Goal: Information Seeking & Learning: Check status

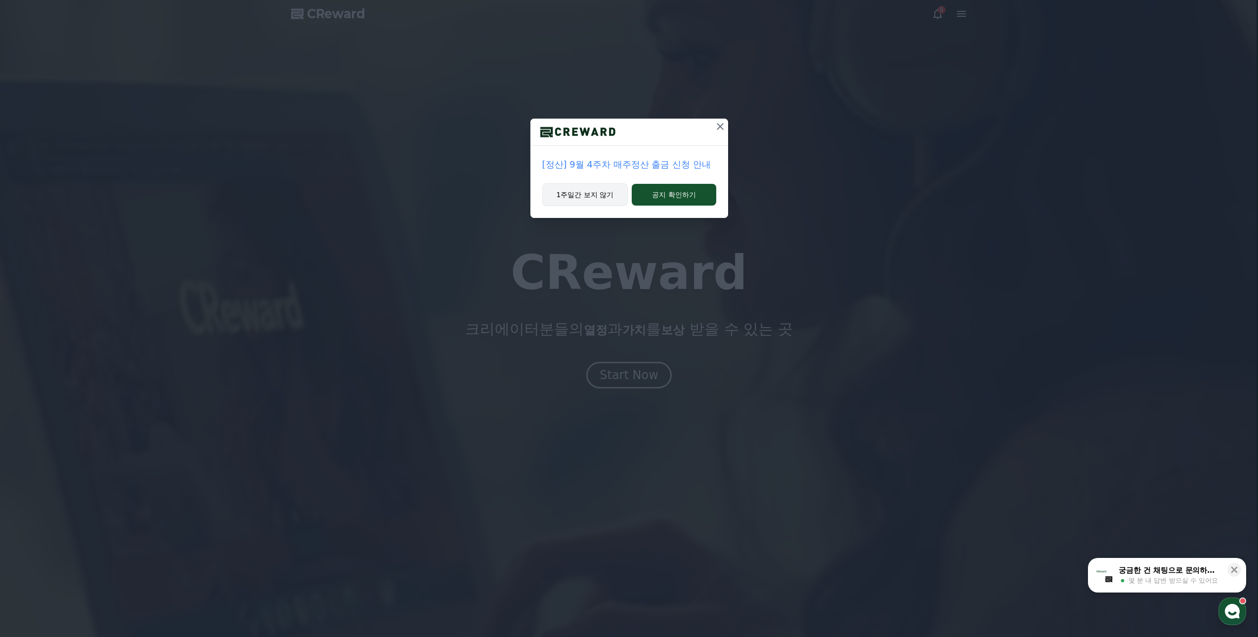
click at [603, 192] on button "1주일간 보지 않기" at bounding box center [585, 194] width 86 height 23
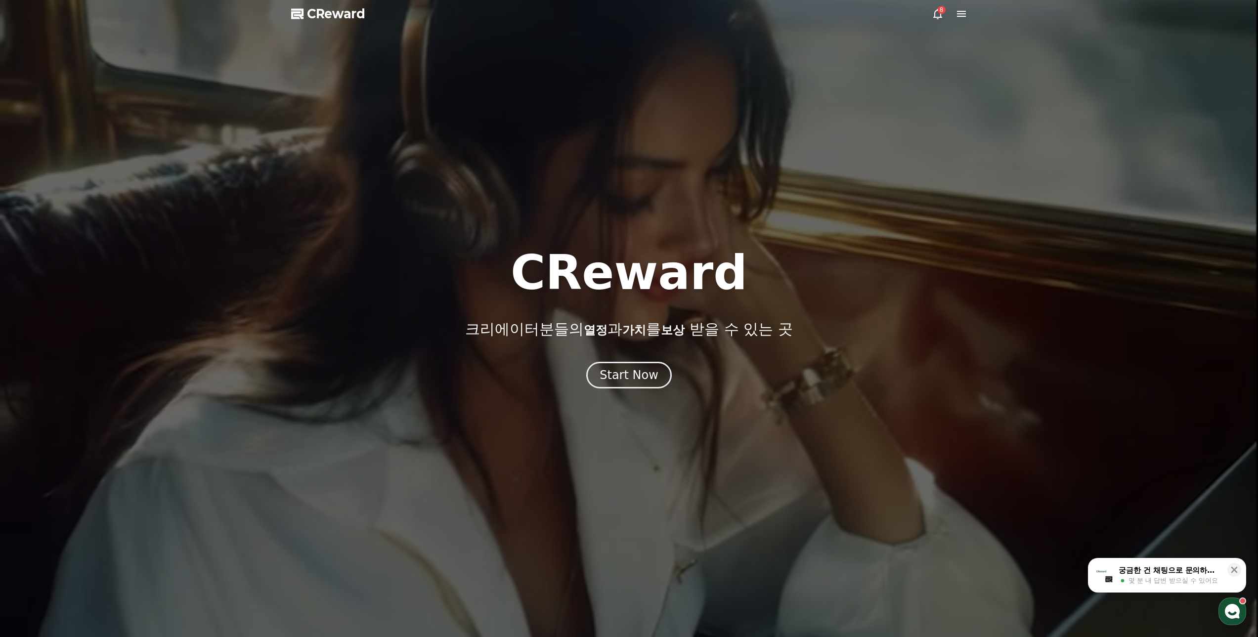
click at [613, 390] on div at bounding box center [629, 318] width 1258 height 637
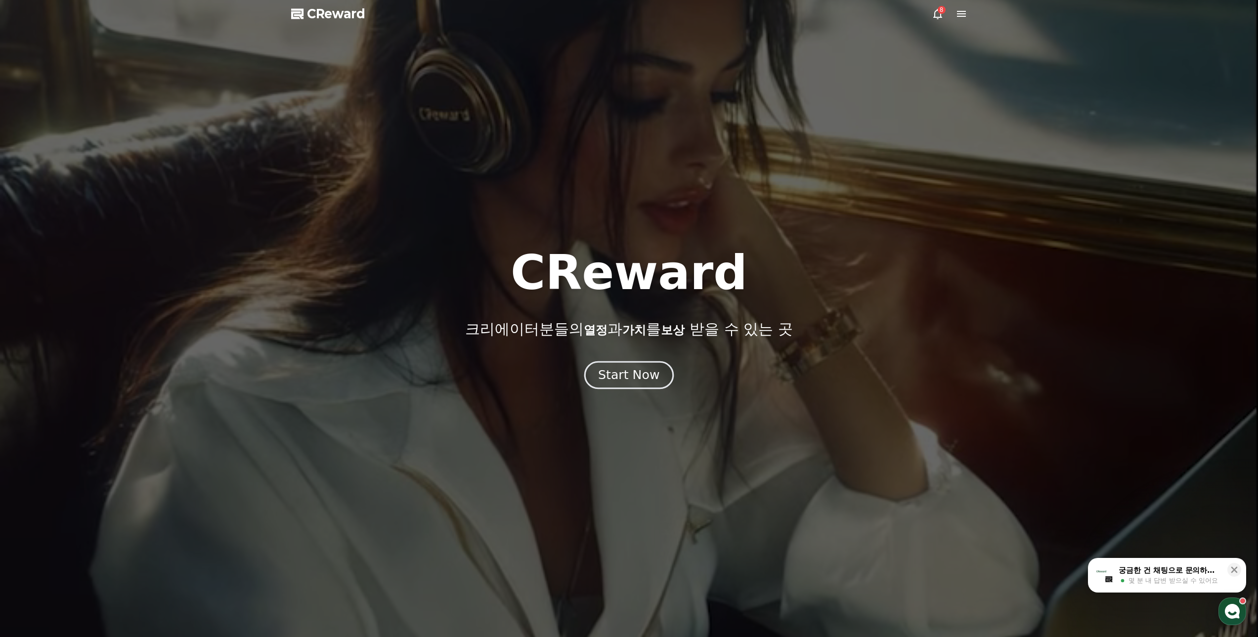
click at [611, 376] on div "Start Now" at bounding box center [628, 375] width 61 height 17
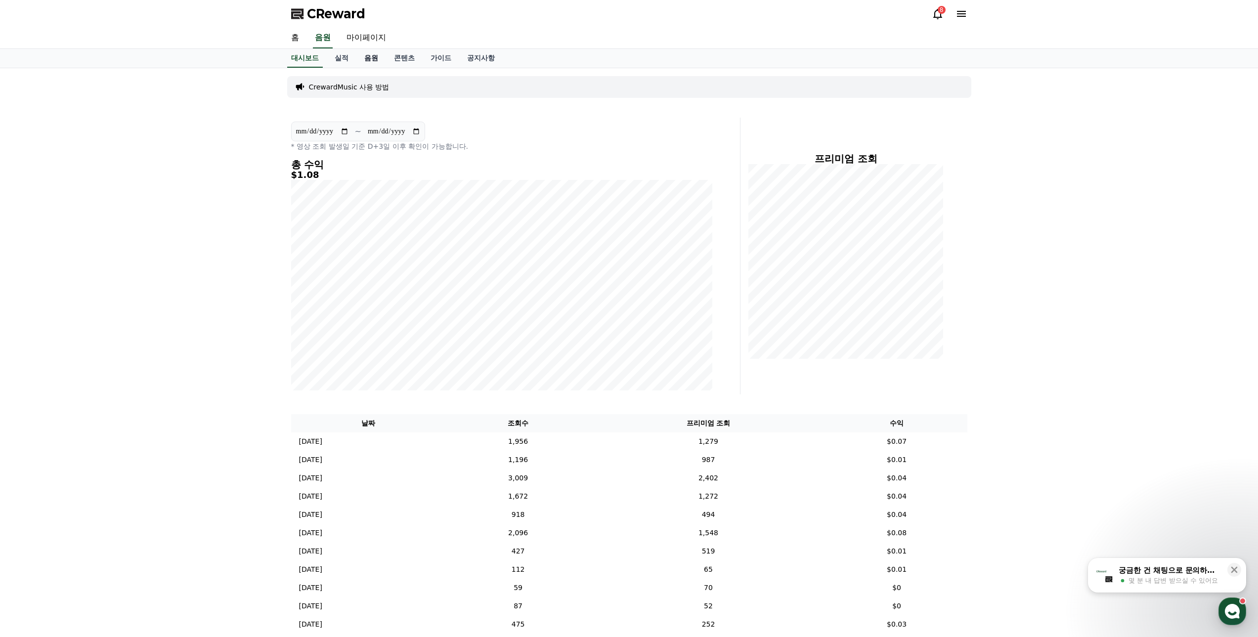
click at [384, 63] on link "음원" at bounding box center [371, 58] width 30 height 19
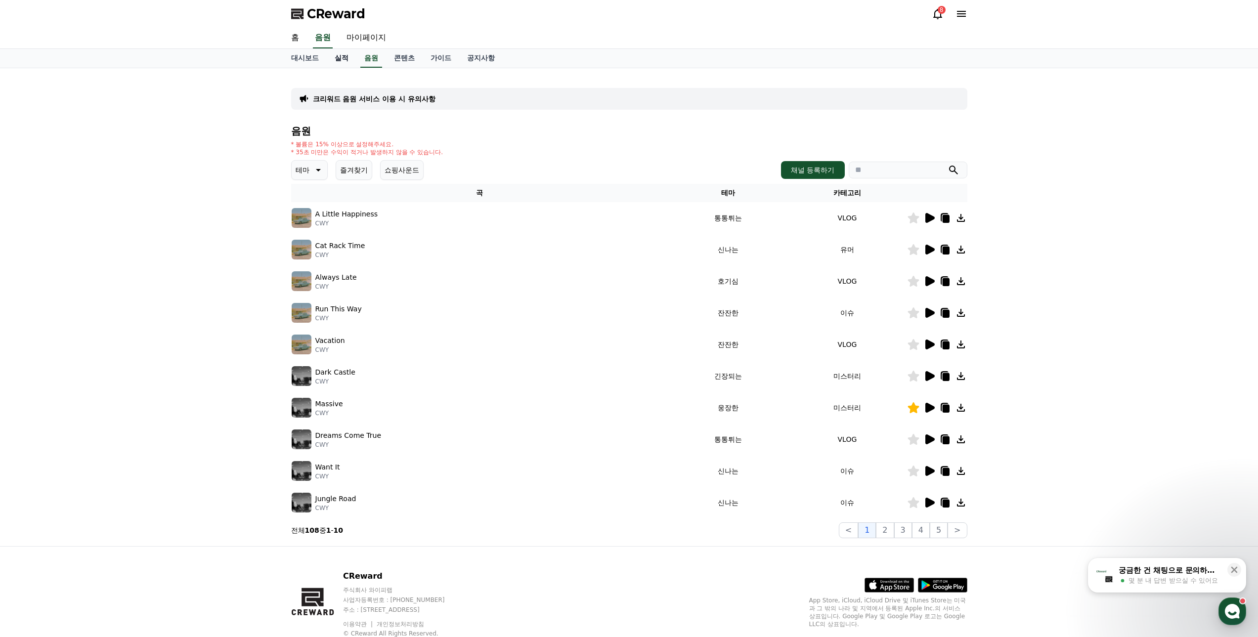
click at [335, 61] on link "실적" at bounding box center [342, 58] width 30 height 19
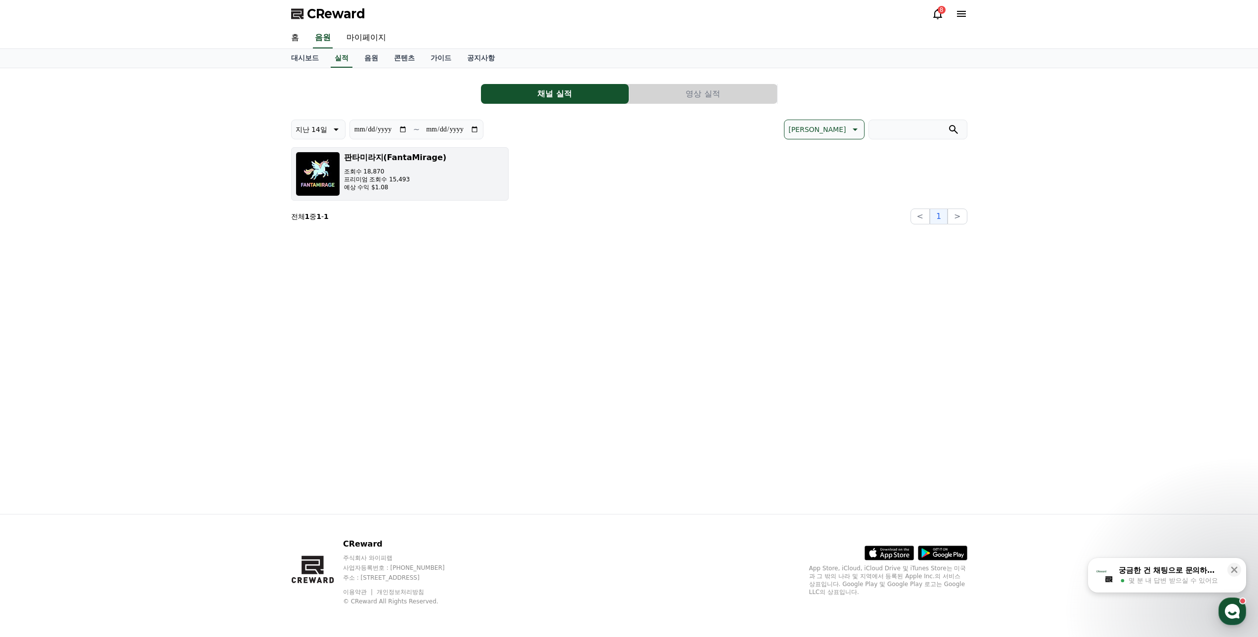
click at [363, 166] on div "판타미라지(FantaMirage) 조회수 18,870 프리미엄 조회수 15,493 예상 수익 $1.08" at bounding box center [395, 174] width 103 height 44
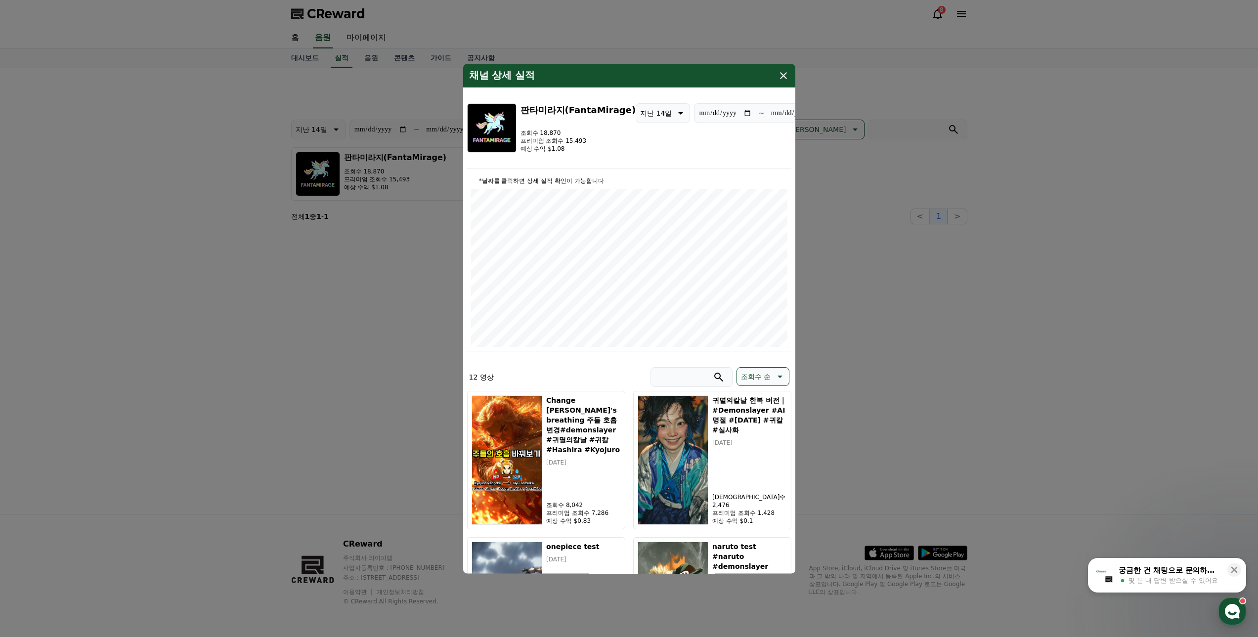
click at [786, 72] on icon "modal" at bounding box center [783, 76] width 12 height 12
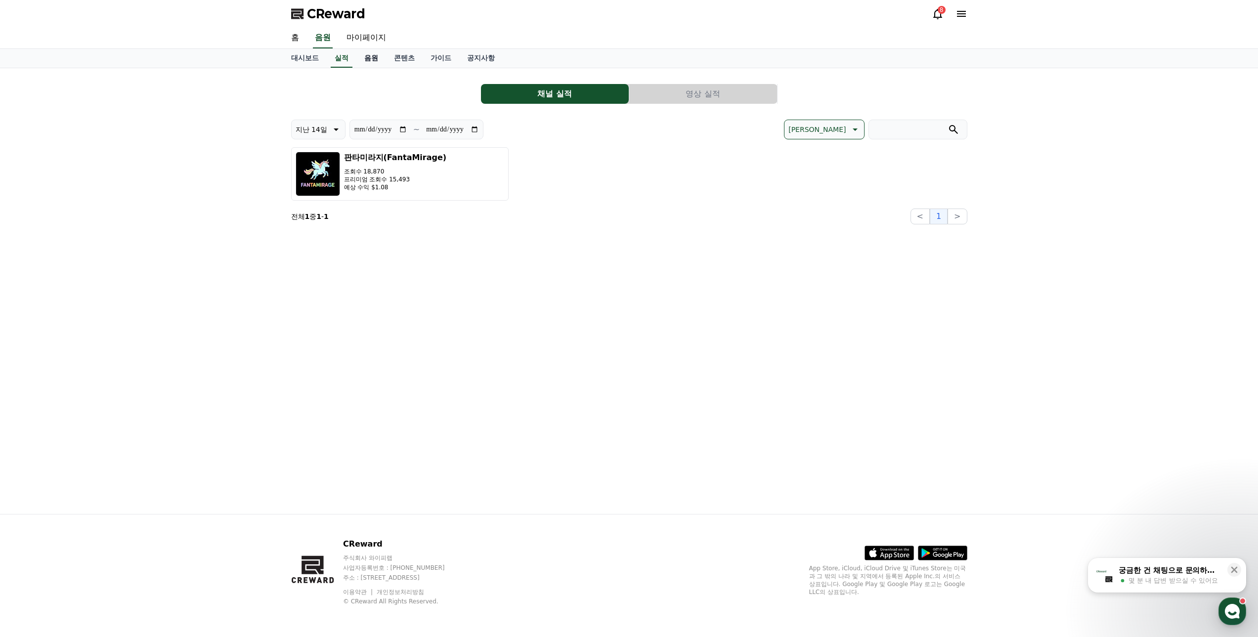
click at [372, 56] on link "음원" at bounding box center [371, 58] width 30 height 19
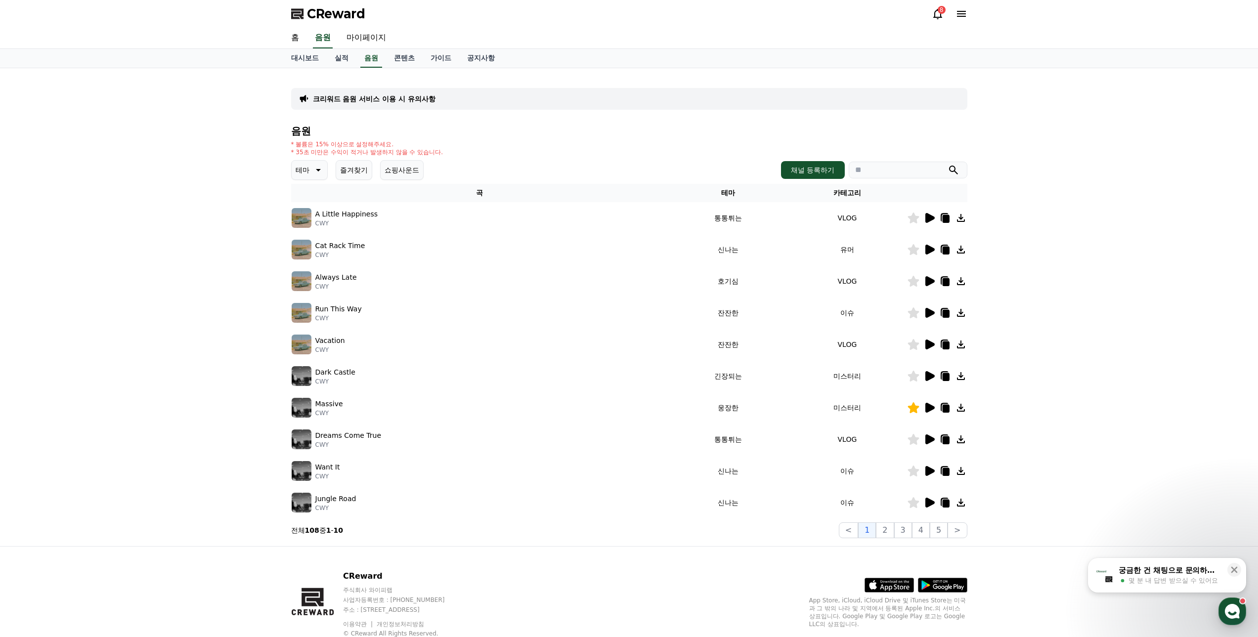
click at [930, 219] on icon at bounding box center [929, 218] width 9 height 10
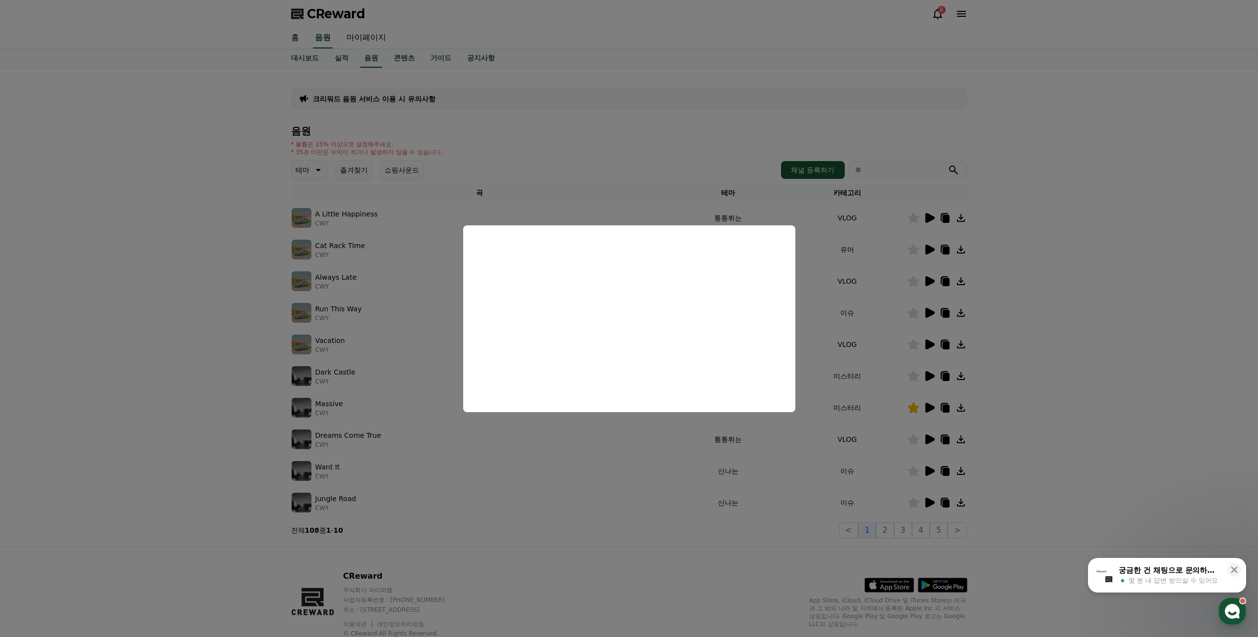
click at [180, 244] on button "close modal" at bounding box center [629, 318] width 1258 height 637
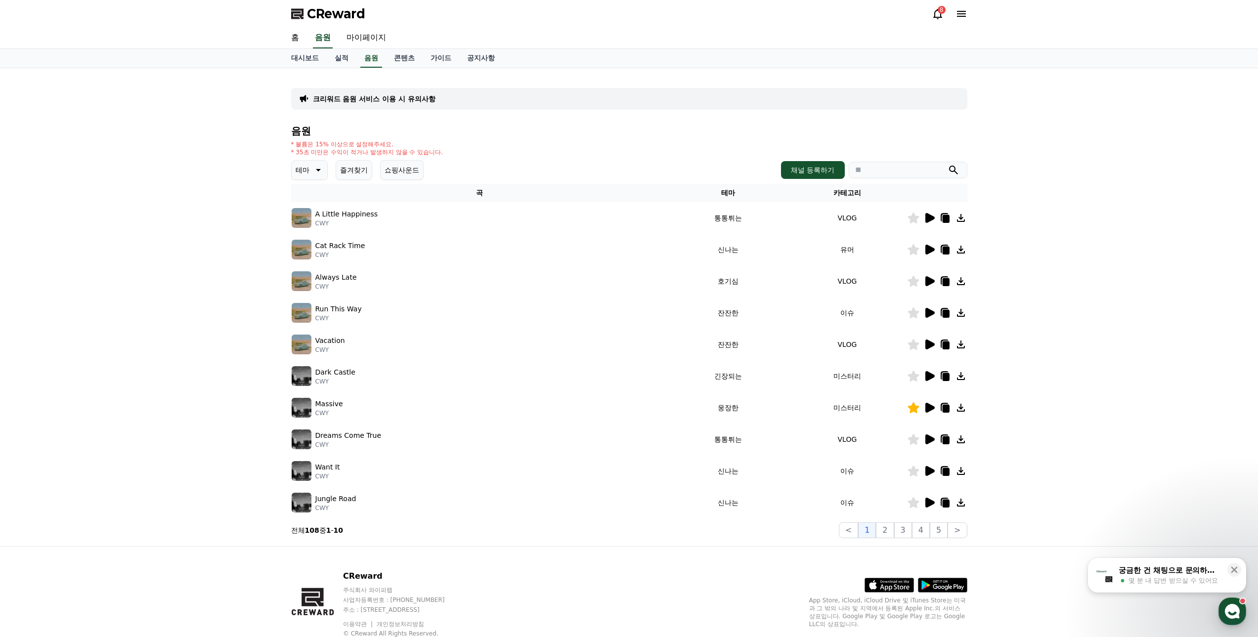
click at [929, 248] on icon at bounding box center [929, 250] width 9 height 10
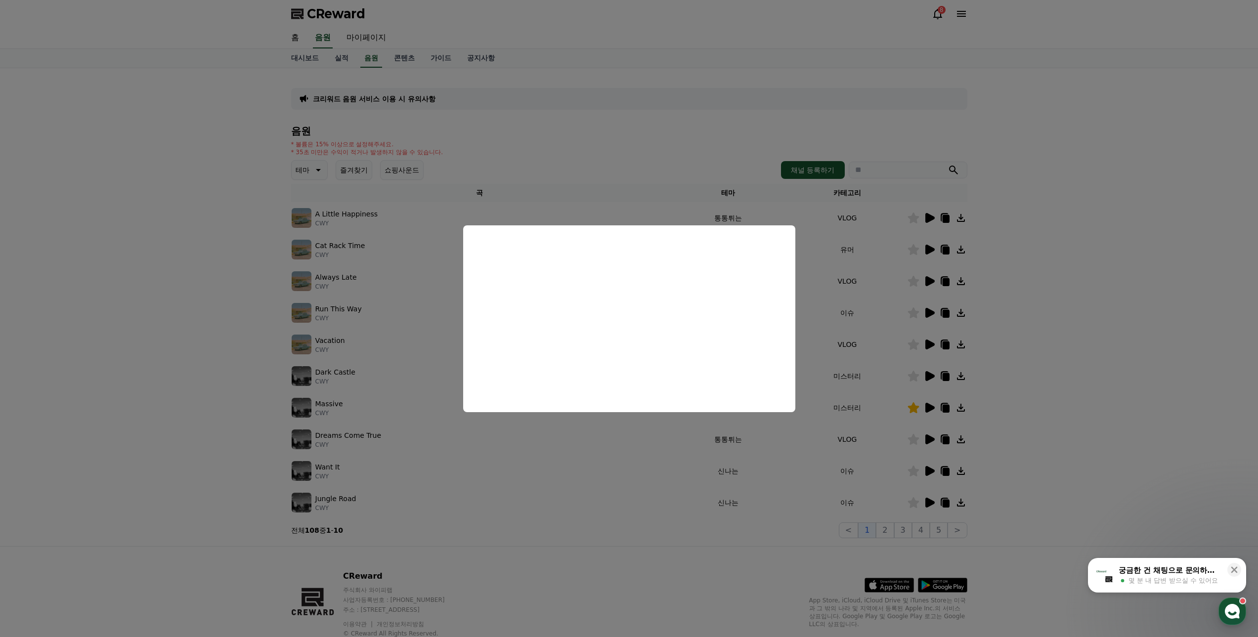
click at [233, 297] on button "close modal" at bounding box center [629, 318] width 1258 height 637
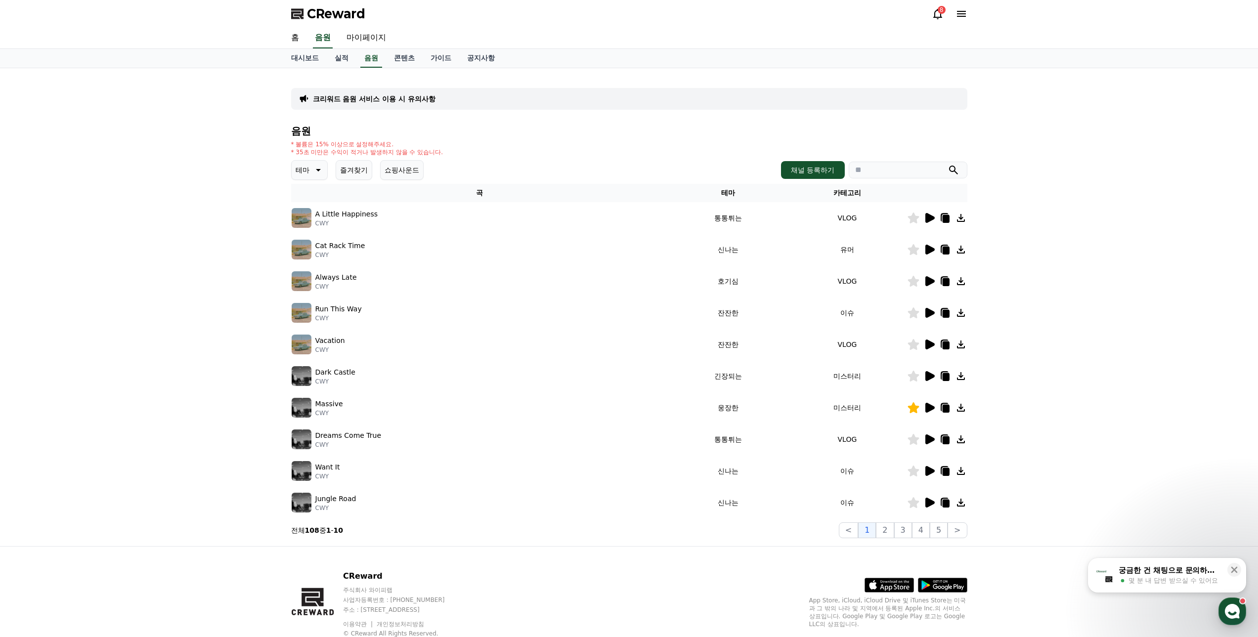
click at [926, 280] on icon at bounding box center [929, 281] width 9 height 10
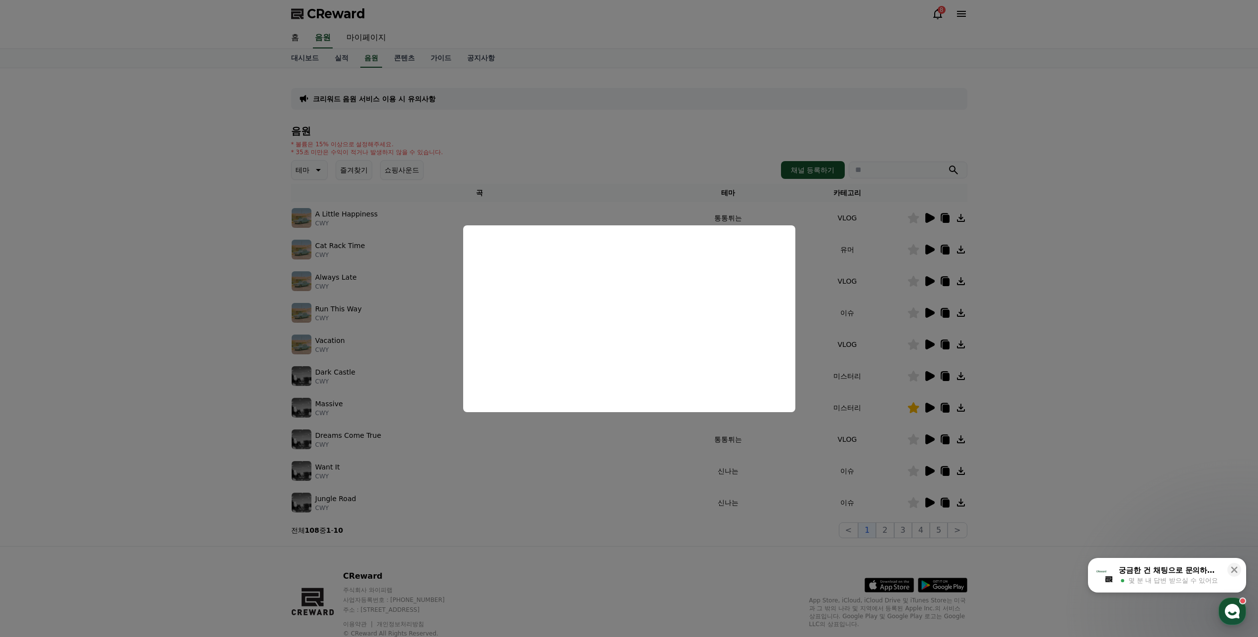
drag, startPoint x: 192, startPoint y: 346, endPoint x: 495, endPoint y: 355, distance: 302.5
click at [193, 346] on button "close modal" at bounding box center [629, 318] width 1258 height 637
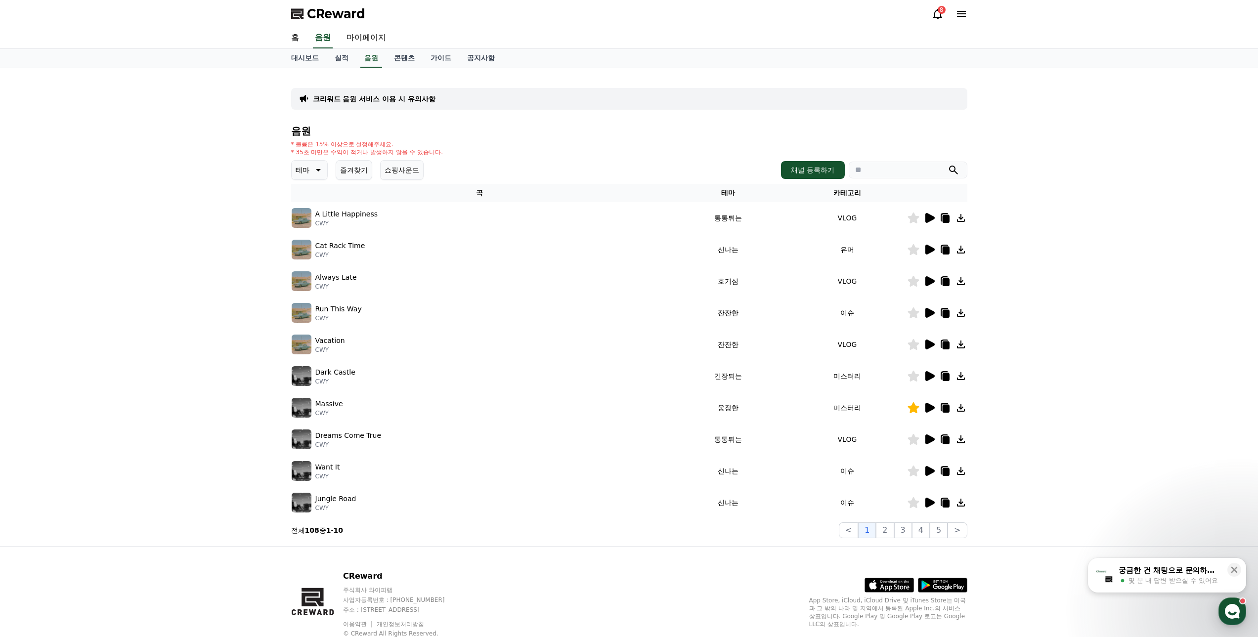
click at [930, 376] on icon at bounding box center [929, 376] width 9 height 10
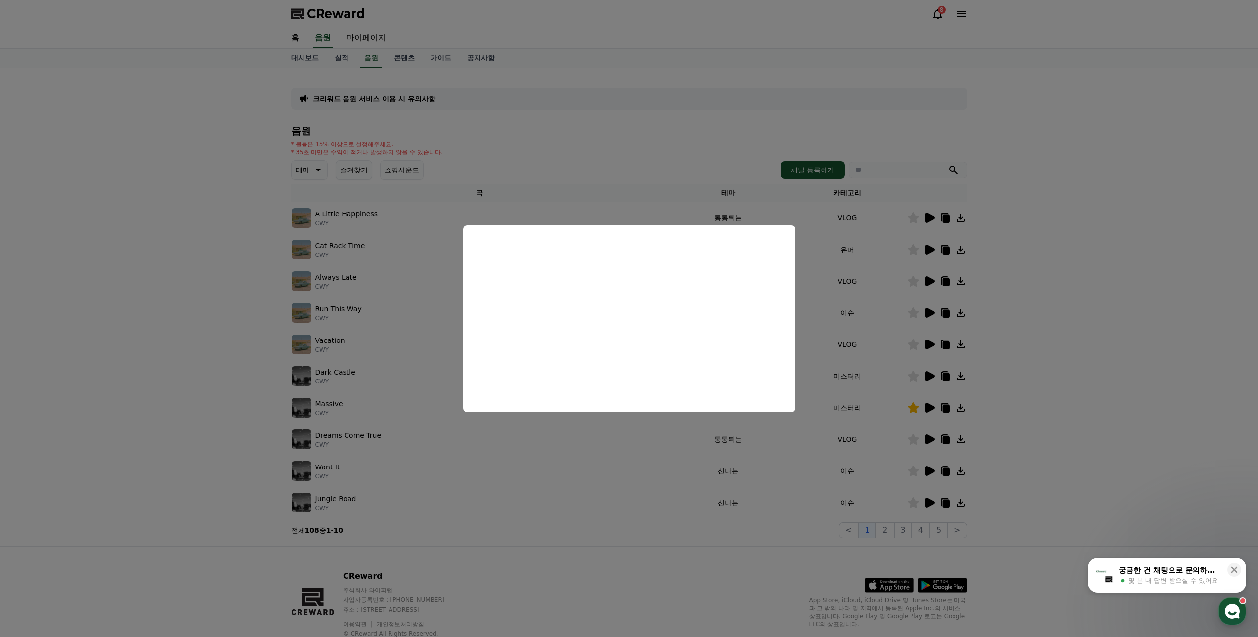
drag, startPoint x: 177, startPoint y: 382, endPoint x: 443, endPoint y: 381, distance: 265.3
click at [205, 382] on button "close modal" at bounding box center [629, 318] width 1258 height 637
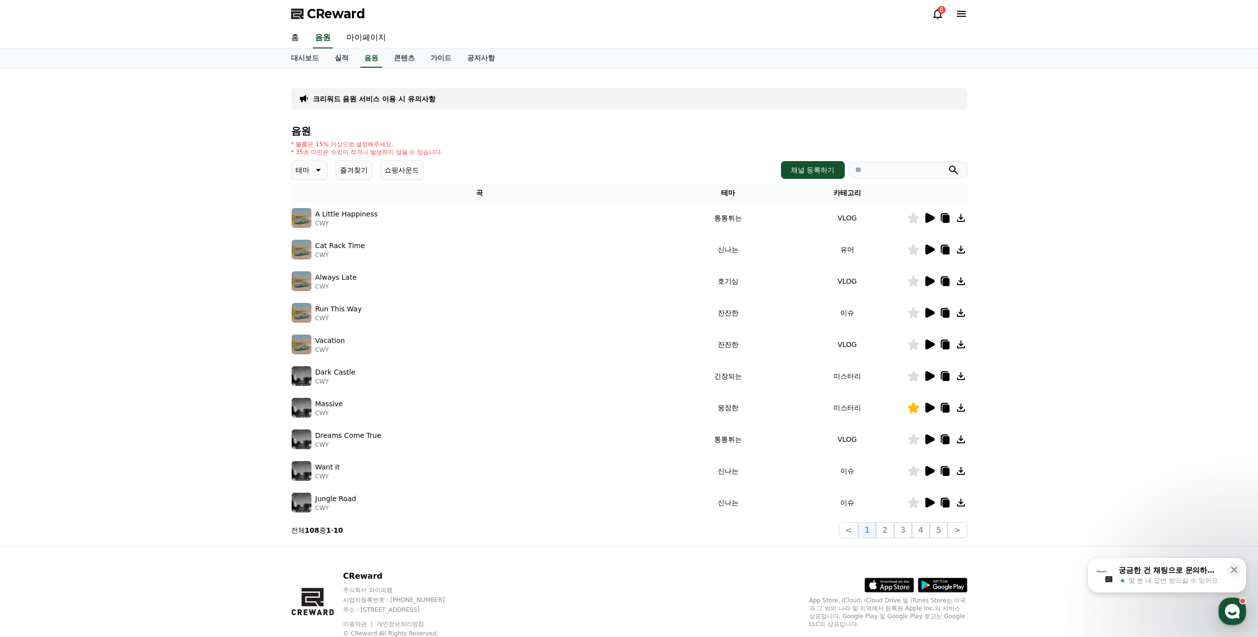
click at [927, 411] on icon at bounding box center [929, 408] width 9 height 10
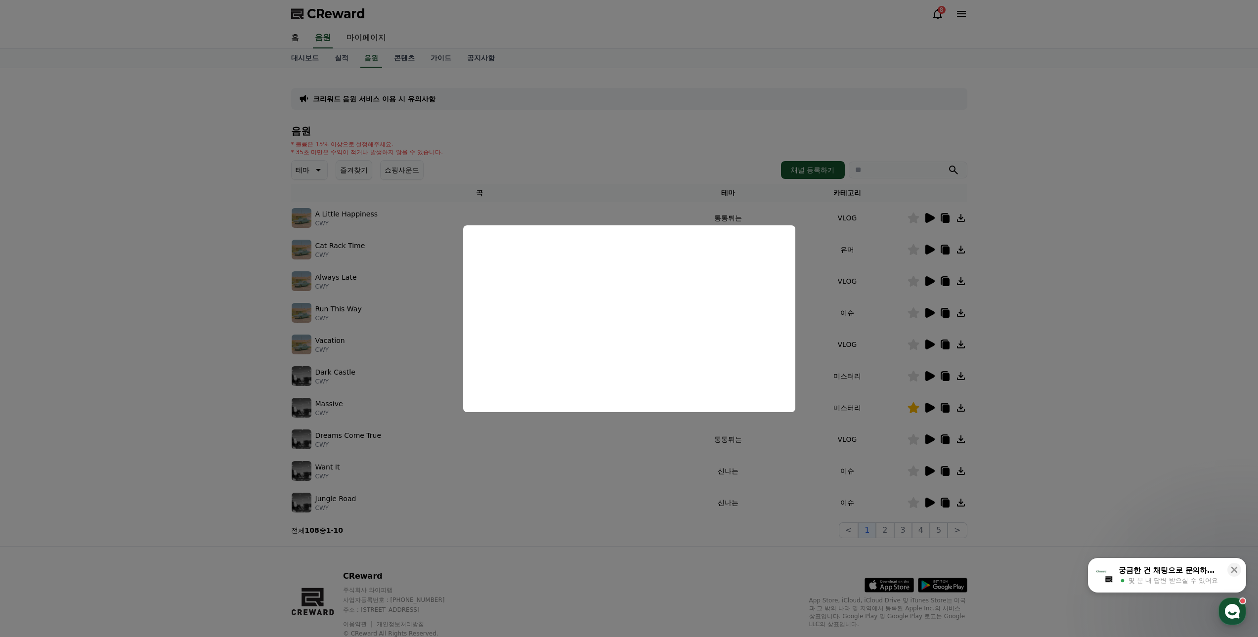
click at [273, 361] on button "close modal" at bounding box center [629, 318] width 1258 height 637
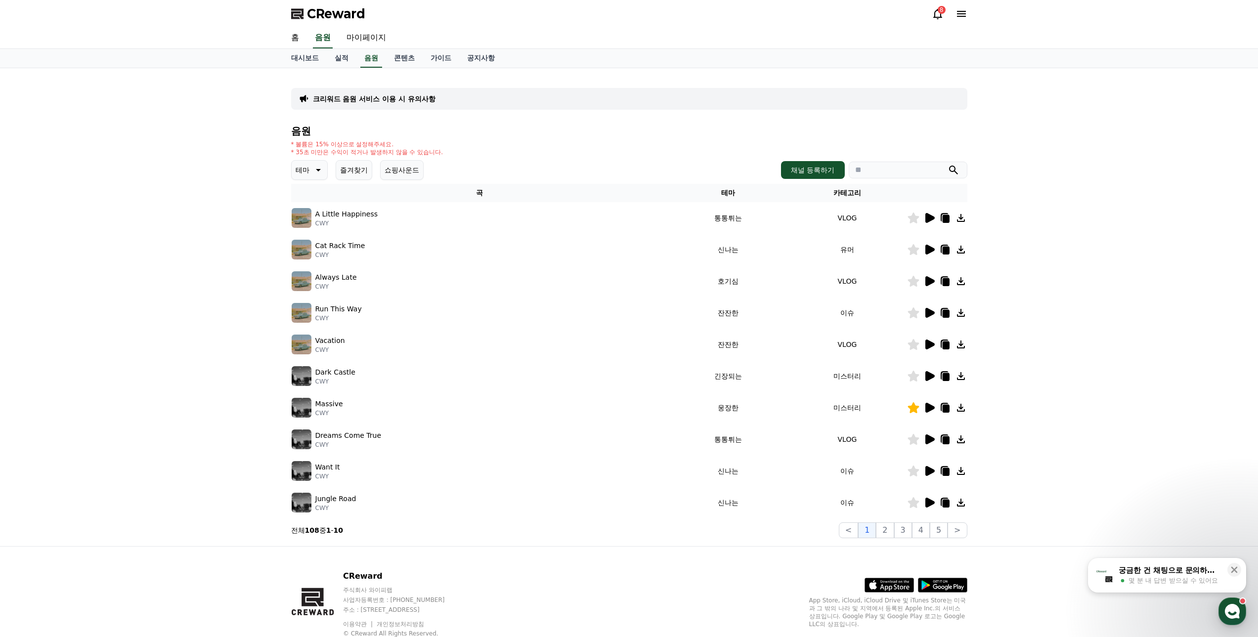
click at [927, 443] on icon at bounding box center [929, 439] width 9 height 10
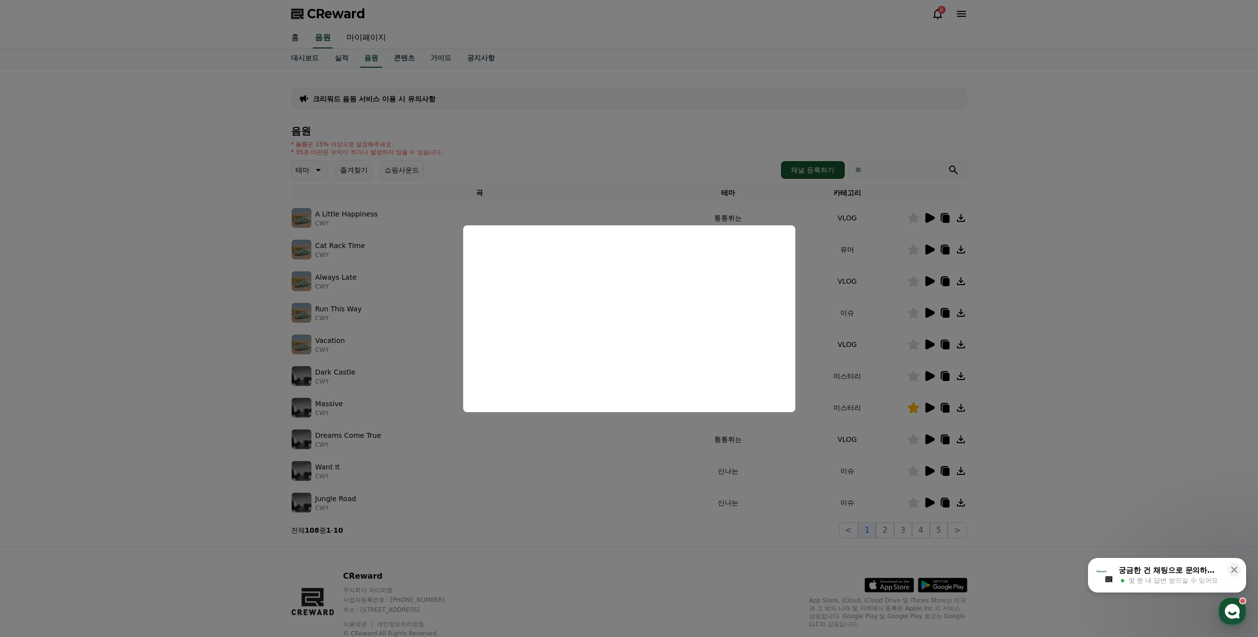
click at [269, 411] on button "close modal" at bounding box center [629, 318] width 1258 height 637
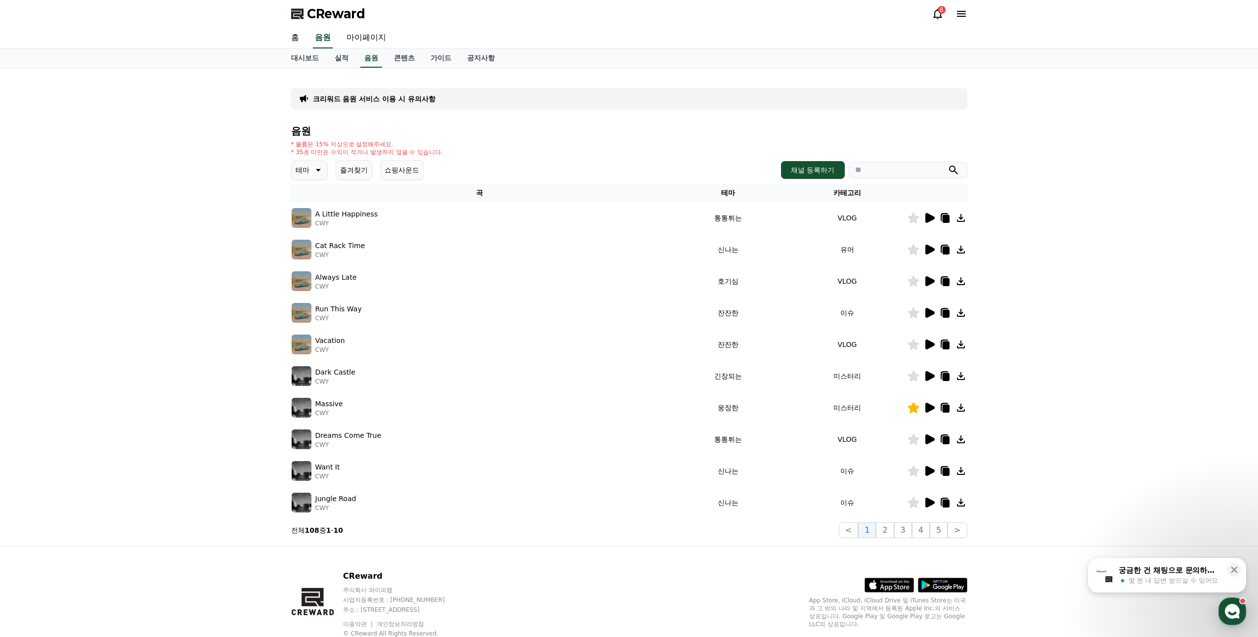
click at [926, 435] on icon at bounding box center [929, 439] width 9 height 10
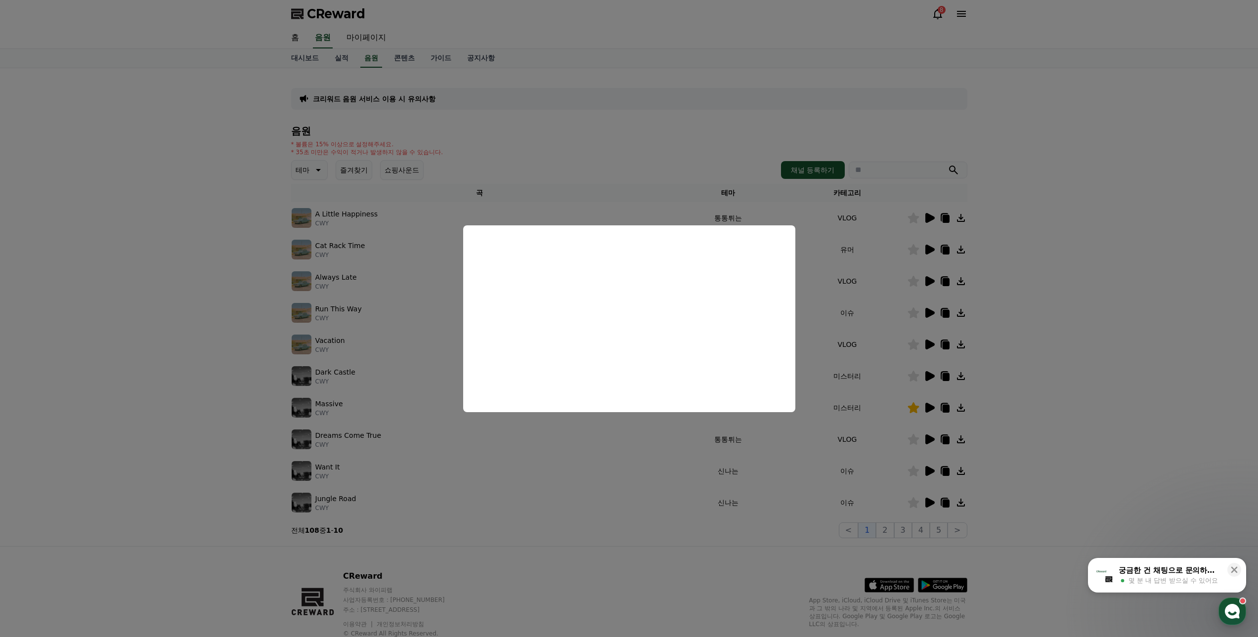
click at [250, 386] on button "close modal" at bounding box center [629, 318] width 1258 height 637
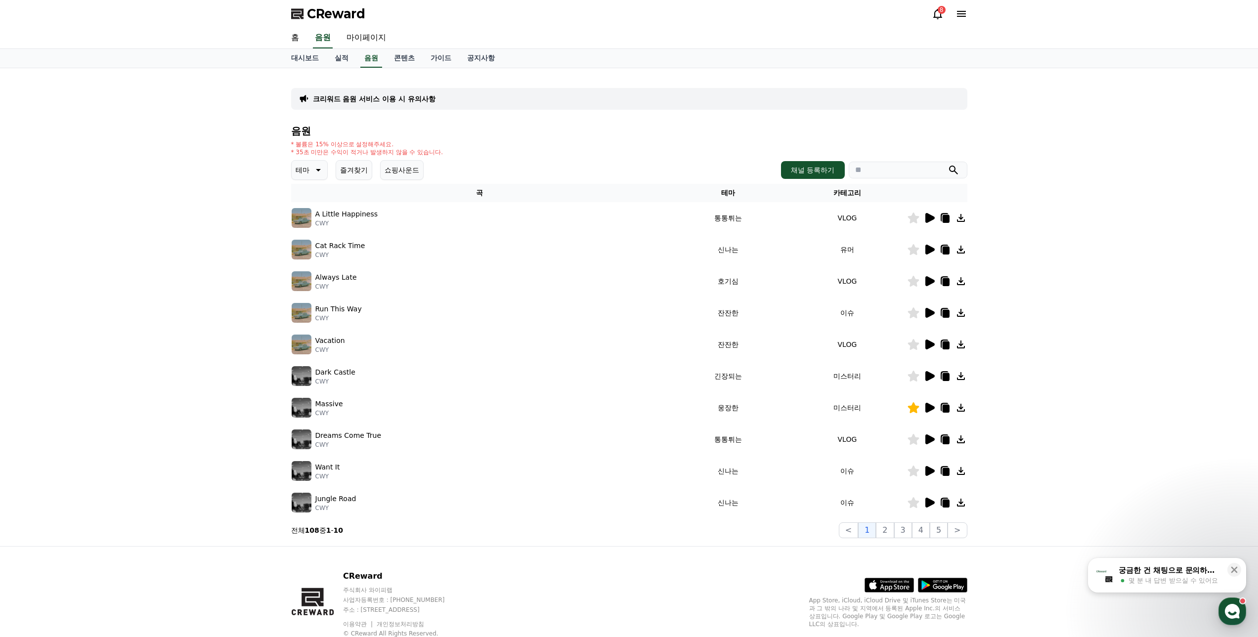
click at [930, 470] on icon at bounding box center [929, 471] width 9 height 10
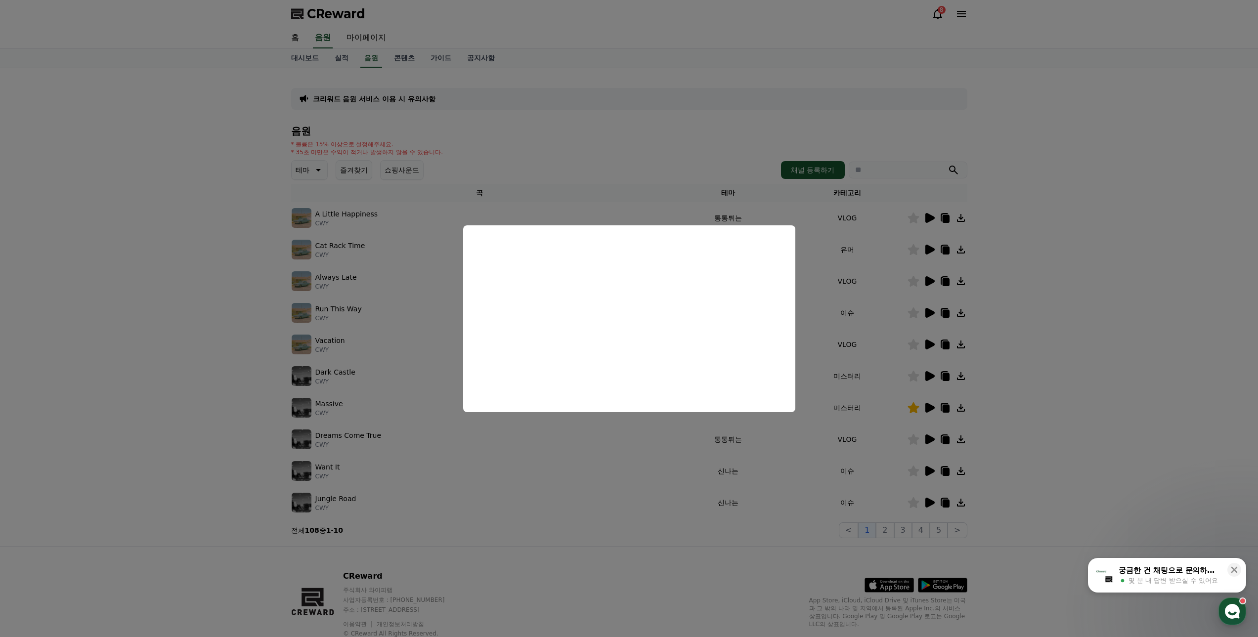
click at [176, 468] on button "close modal" at bounding box center [629, 318] width 1258 height 637
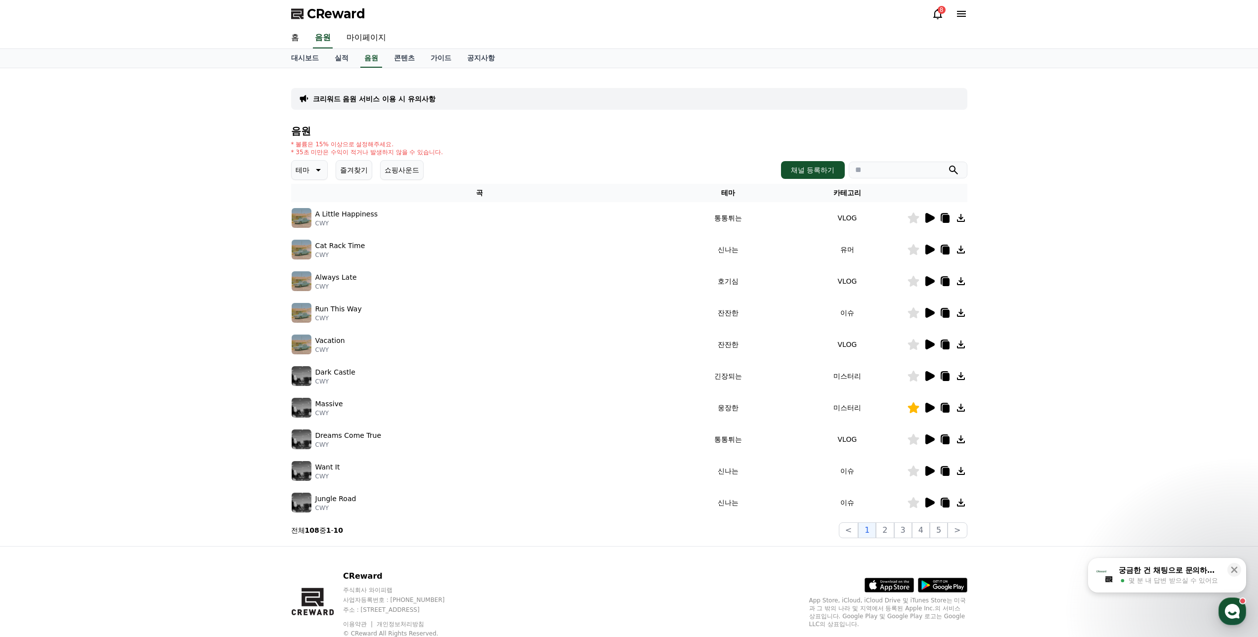
click at [925, 499] on icon at bounding box center [929, 503] width 12 height 12
